Goal: Transaction & Acquisition: Book appointment/travel/reservation

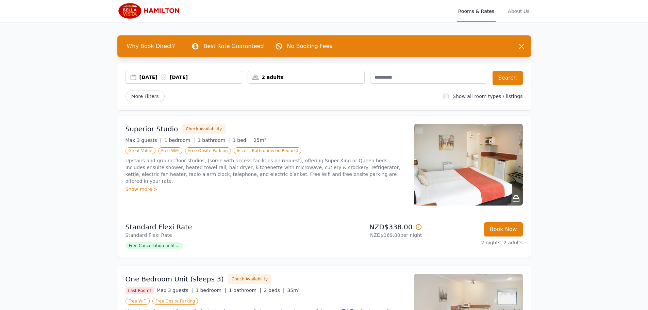
click at [196, 78] on div "[DATE] [DATE]" at bounding box center [191, 77] width 103 height 7
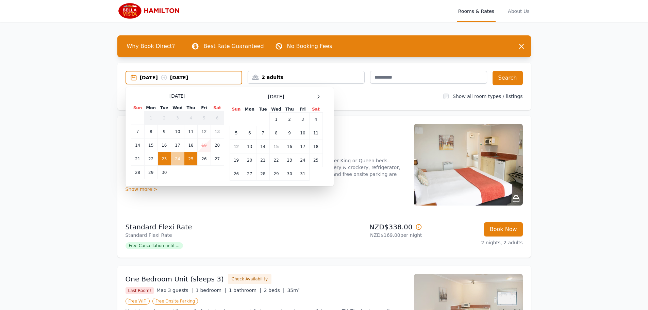
click at [181, 152] on td "24" at bounding box center [177, 159] width 13 height 14
click at [166, 163] on td "23" at bounding box center [164, 159] width 13 height 14
click at [175, 160] on td "24" at bounding box center [177, 159] width 13 height 14
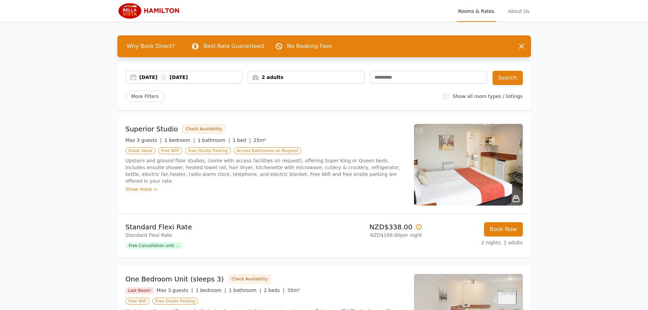
click at [283, 79] on div "2 adults" at bounding box center [306, 77] width 116 height 7
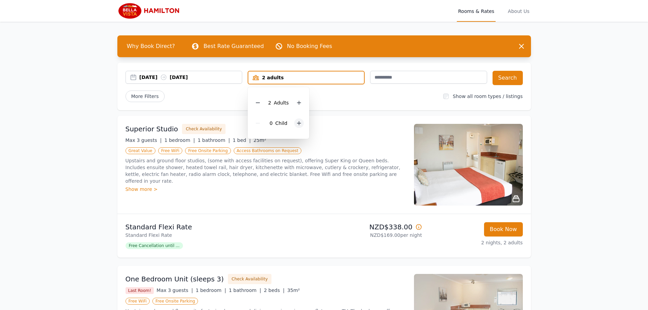
click at [296, 125] on icon at bounding box center [298, 122] width 5 height 5
click at [380, 120] on div "Superior Studio Check Availability Max 3 guests | 1 bedroom | 1 bathroom | 1 be…" at bounding box center [324, 165] width 414 height 98
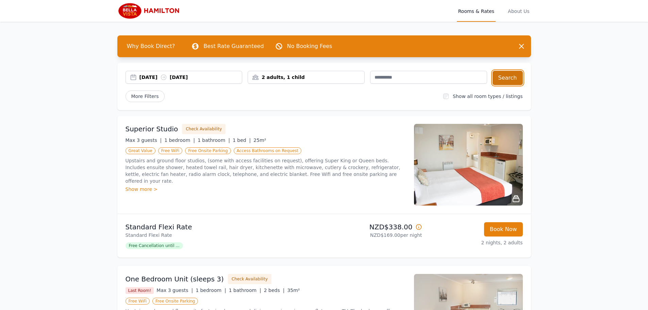
click at [510, 75] on button "Search" at bounding box center [508, 78] width 30 height 14
click at [503, 193] on img at bounding box center [468, 165] width 109 height 82
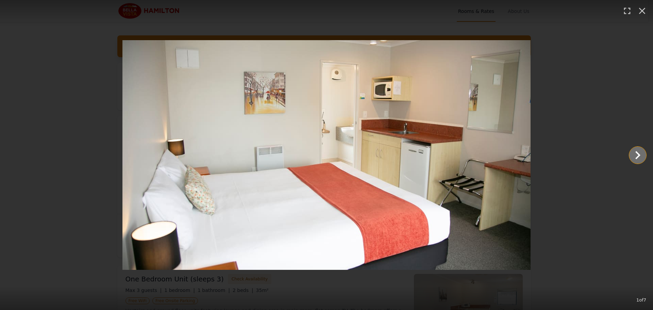
click at [633, 153] on icon "Show slide 2 of 7" at bounding box center [638, 155] width 16 height 16
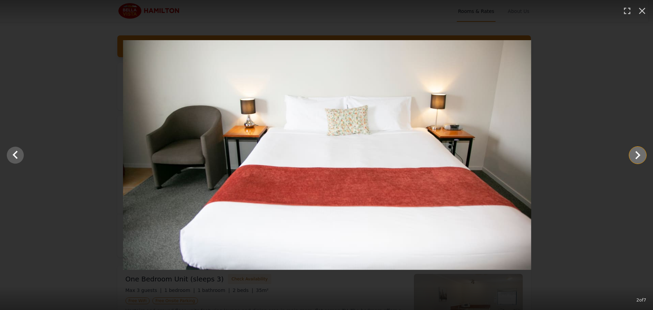
click at [633, 153] on icon "Show slide 3 of 7" at bounding box center [638, 155] width 16 height 16
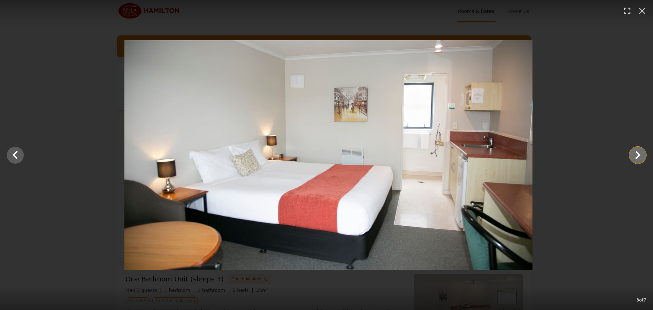
click at [633, 153] on icon "Show slide 4 of 7" at bounding box center [638, 155] width 16 height 16
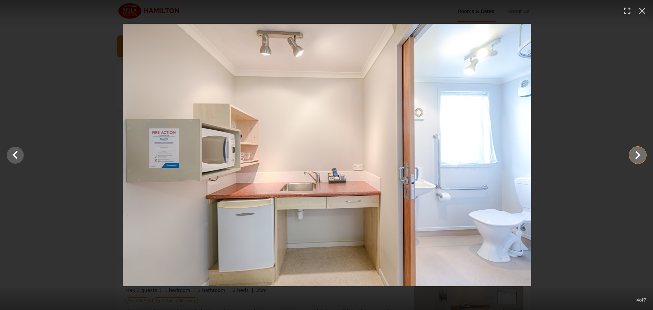
click at [633, 153] on icon "Show slide 5 of 7" at bounding box center [638, 155] width 16 height 16
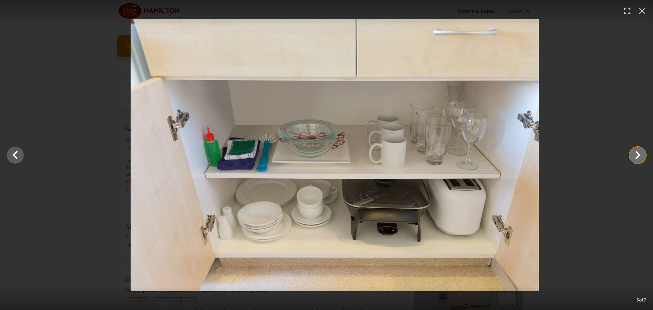
click at [633, 153] on icon "Show slide 6 of 7" at bounding box center [638, 155] width 16 height 16
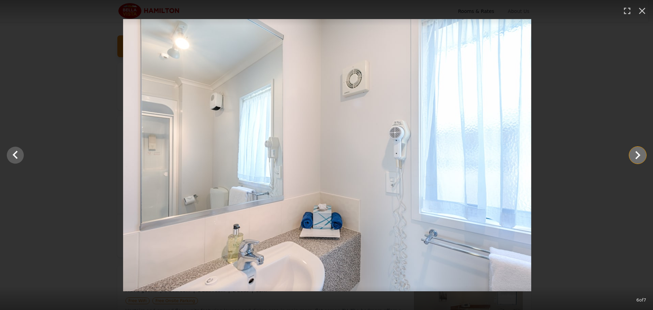
click at [633, 153] on icon "Show slide 7 of 7" at bounding box center [638, 155] width 16 height 16
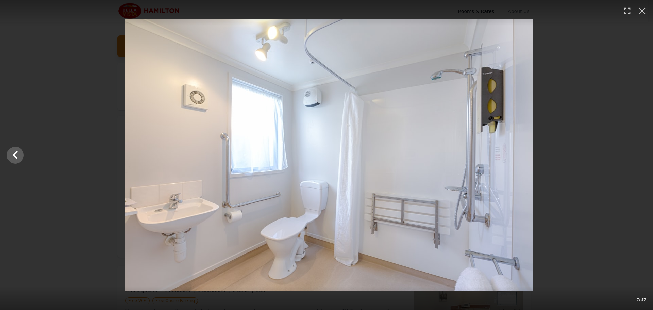
click at [633, 153] on div at bounding box center [328, 155] width 653 height 272
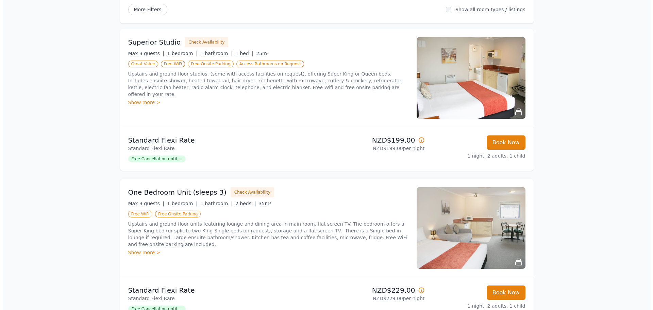
scroll to position [102, 0]
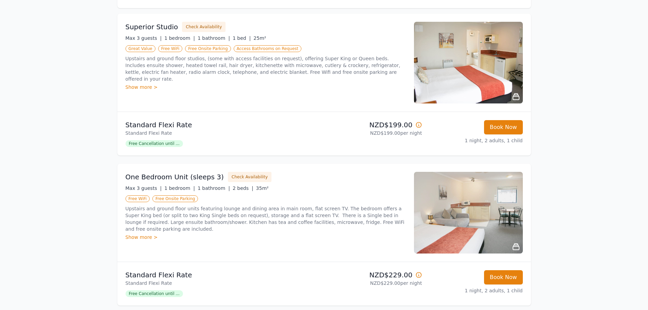
click at [494, 229] on img at bounding box center [468, 213] width 109 height 82
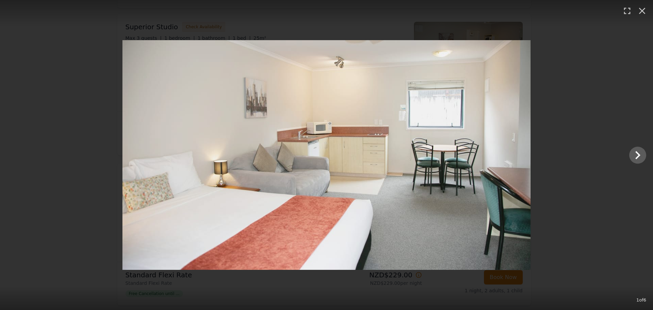
click at [646, 153] on div at bounding box center [326, 155] width 653 height 230
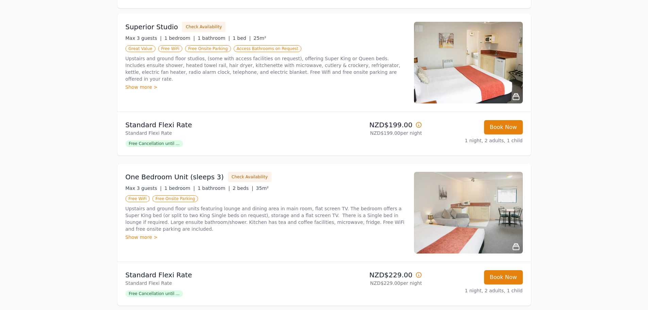
click at [442, 225] on img at bounding box center [468, 213] width 109 height 82
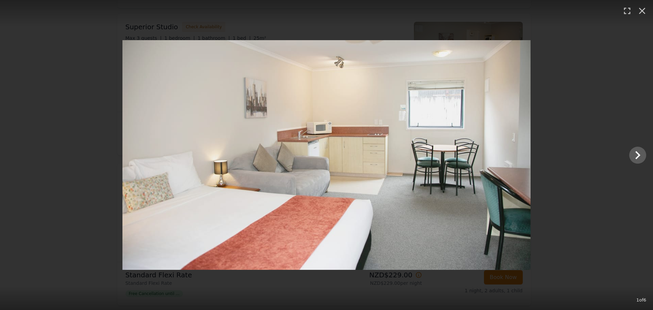
click at [518, 174] on img at bounding box center [326, 155] width 408 height 230
click at [630, 149] on icon "Show slide 2 of 6" at bounding box center [638, 155] width 16 height 16
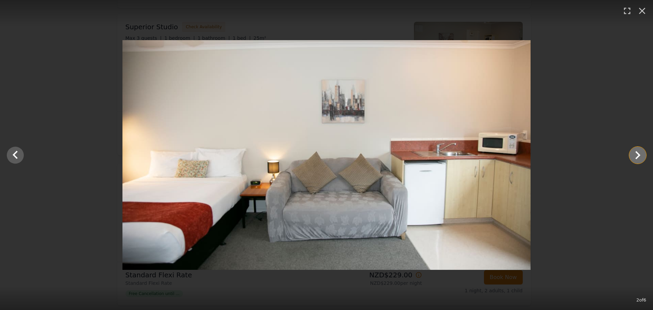
click at [631, 154] on icon "Show slide 3 of 6" at bounding box center [638, 155] width 16 height 16
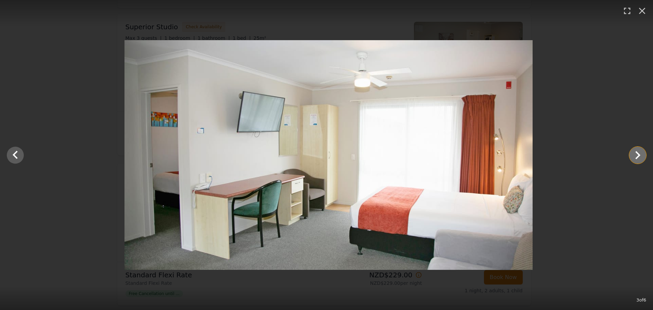
click at [631, 154] on icon "Show slide 4 of 6" at bounding box center [638, 155] width 16 height 16
